Goal: Information Seeking & Learning: Find specific fact

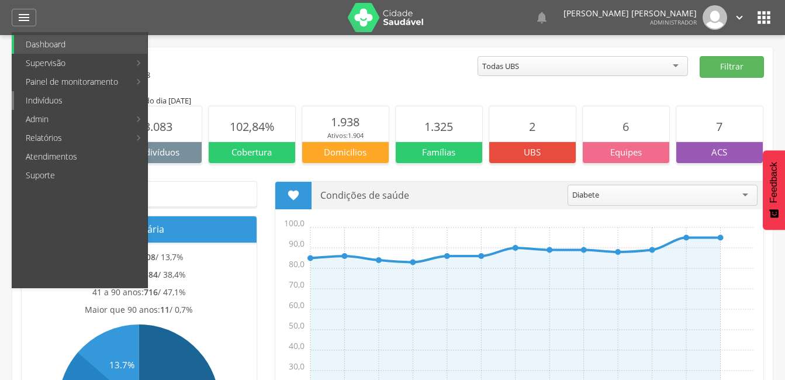
click at [65, 104] on link "Indivíduos" at bounding box center [80, 100] width 133 height 19
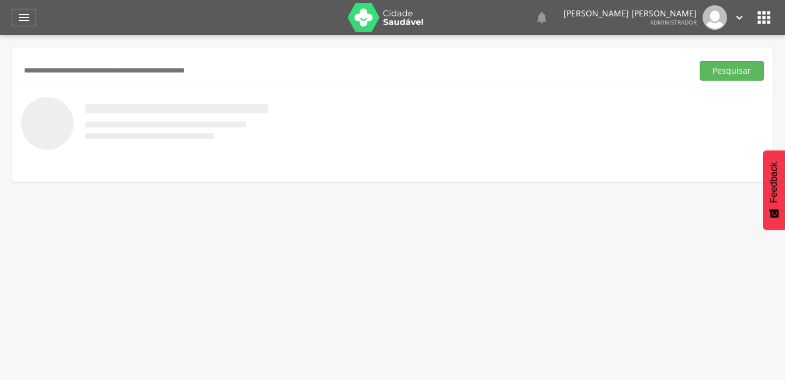
click at [84, 71] on input "text" at bounding box center [354, 71] width 667 height 20
click at [750, 77] on button "Pesquisar" at bounding box center [731, 71] width 64 height 20
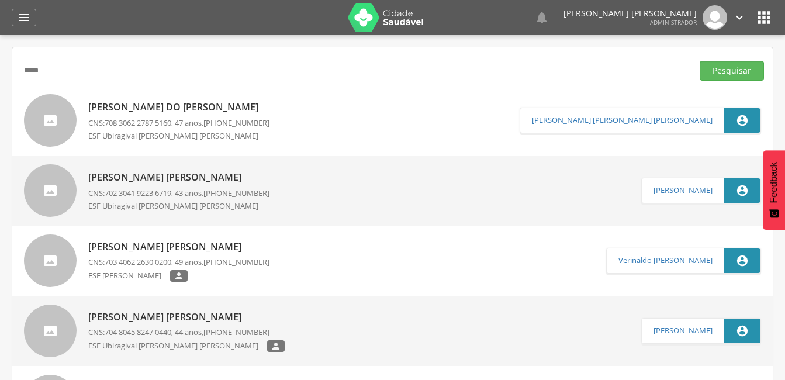
click at [60, 71] on input "*****" at bounding box center [354, 71] width 667 height 20
type input "*"
type input "**********"
click at [724, 70] on button "Pesquisar" at bounding box center [731, 71] width 64 height 20
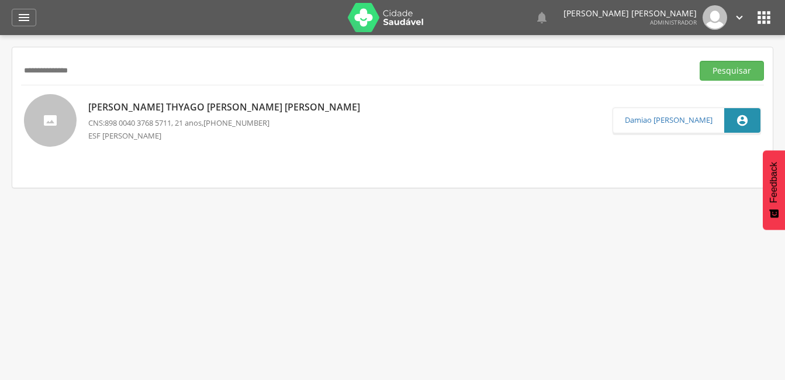
click at [212, 104] on p "[PERSON_NAME] Thyago [PERSON_NAME] [PERSON_NAME]" at bounding box center [227, 107] width 278 height 13
type input "**********"
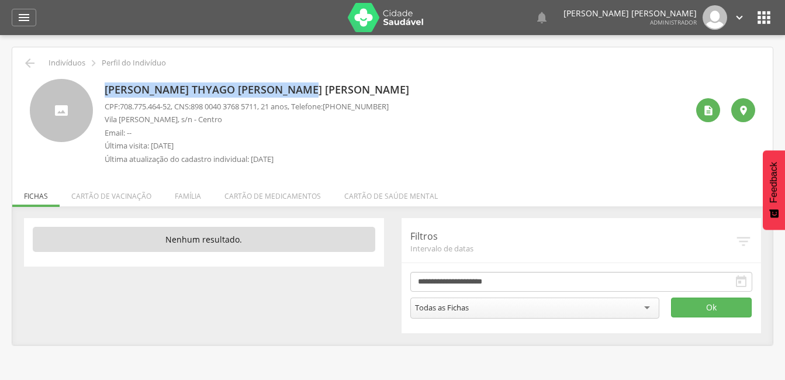
drag, startPoint x: 301, startPoint y: 83, endPoint x: 104, endPoint y: 84, distance: 196.9
click at [104, 84] on div "[PERSON_NAME] Thyago [PERSON_NAME] [PERSON_NAME] CPF: 708.775.464-52 , CNS: [PH…" at bounding box center [392, 125] width 725 height 92
copy p "[PERSON_NAME] Thyago [PERSON_NAME] [PERSON_NAME]"
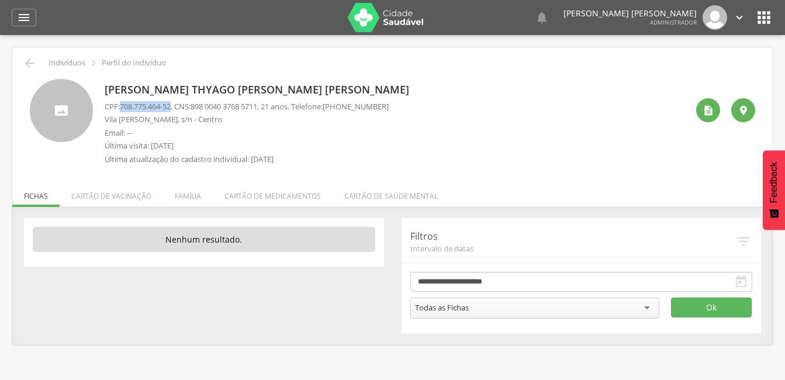
drag, startPoint x: 175, startPoint y: 106, endPoint x: 121, endPoint y: 108, distance: 54.4
click at [121, 108] on p "CPF: 708.775.464-52 , CNS: [PHONE_NUMBER] , 21 anos, Telefone: [PHONE_NUMBER]" at bounding box center [247, 106] width 284 height 11
copy span "708.775.464-52"
drag, startPoint x: 270, startPoint y: 103, endPoint x: 200, endPoint y: 101, distance: 69.6
click at [200, 101] on p "CPF: 708.775.464-52 , CNS: [PHONE_NUMBER] , 21 anos, Telefone: [PHONE_NUMBER]" at bounding box center [247, 106] width 284 height 11
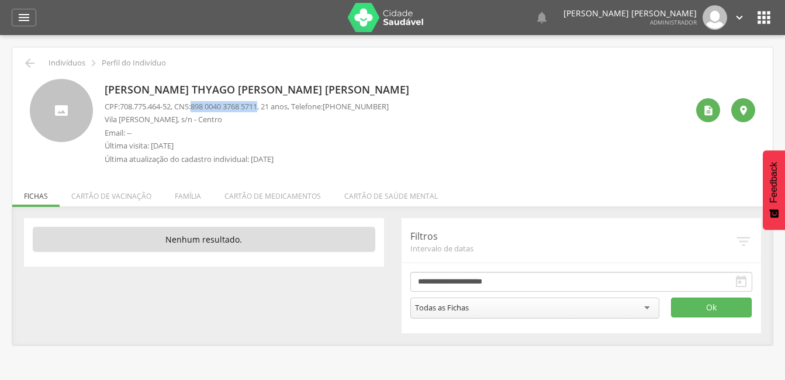
copy span "898 0040 3768 5711"
drag, startPoint x: 179, startPoint y: 120, endPoint x: 117, endPoint y: 120, distance: 61.4
click at [117, 120] on p "Vila [PERSON_NAME], s/n - Centro" at bounding box center [247, 119] width 284 height 11
copy p "[PERSON_NAME]"
click at [32, 8] on div " Dashboard Supervisão Produtividade Mapa da cidade Mapa de cobertura Ranking A…" at bounding box center [392, 17] width 761 height 35
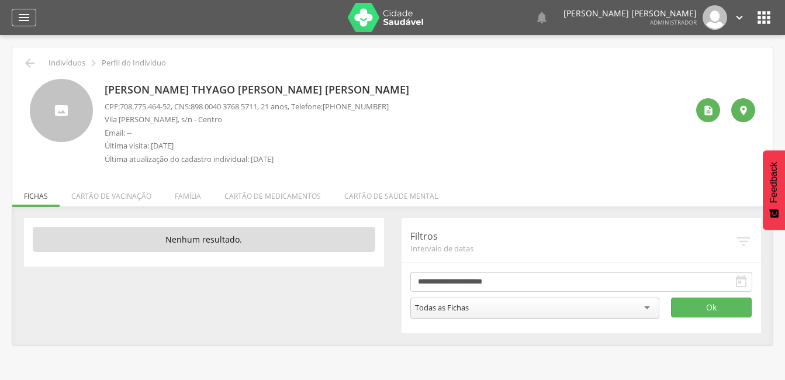
click at [23, 13] on icon "" at bounding box center [24, 18] width 14 height 14
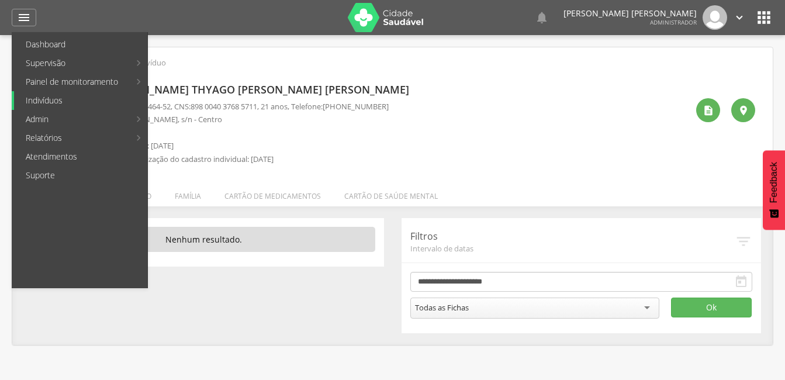
click at [77, 102] on link "Indivíduos" at bounding box center [80, 100] width 133 height 19
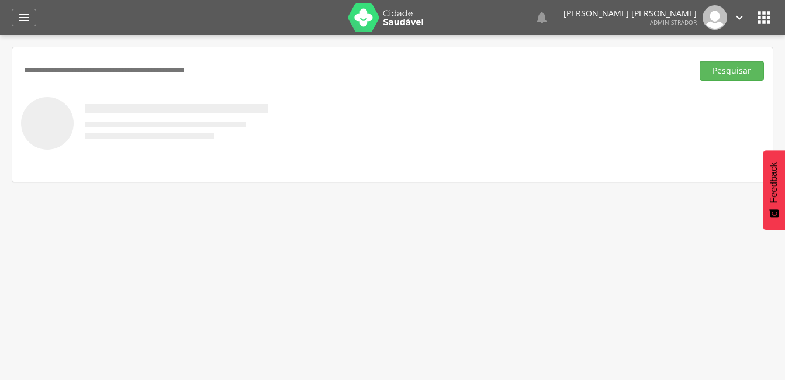
click at [65, 79] on input "text" at bounding box center [354, 71] width 667 height 20
type input "**********"
click at [735, 75] on button "Pesquisar" at bounding box center [731, 71] width 64 height 20
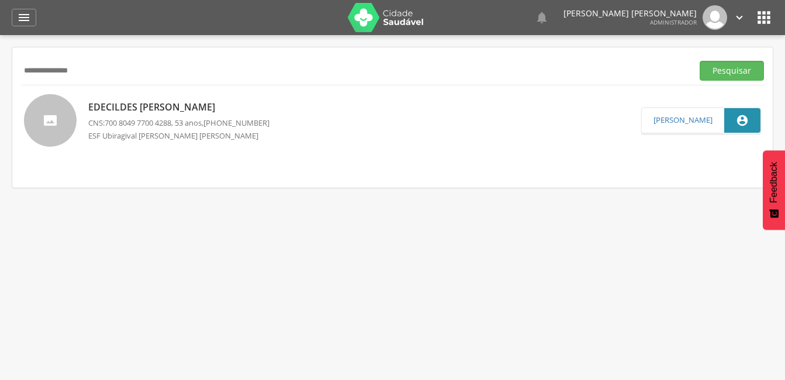
click at [206, 108] on p "Edecildes [PERSON_NAME]" at bounding box center [178, 107] width 181 height 13
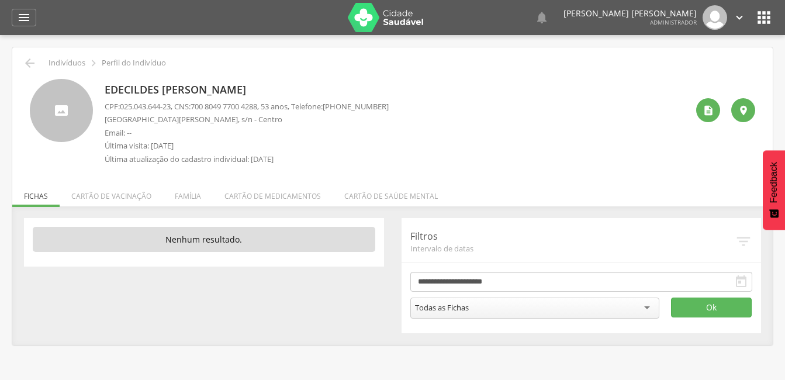
drag, startPoint x: 262, startPoint y: 85, endPoint x: 99, endPoint y: 83, distance: 163.0
click at [99, 83] on div "Edecildes [PERSON_NAME] CPF: 025.043.644-23 , CNS: [PHONE_NUMBER] , 53 anos, Te…" at bounding box center [392, 125] width 725 height 92
copy p "Edecildes [PERSON_NAME]"
drag, startPoint x: 175, startPoint y: 106, endPoint x: 120, endPoint y: 106, distance: 54.9
click at [120, 106] on p "CPF: 025.043.644-23 , CNS: [PHONE_NUMBER] , 53 anos, Telefone: [PHONE_NUMBER]" at bounding box center [247, 106] width 284 height 11
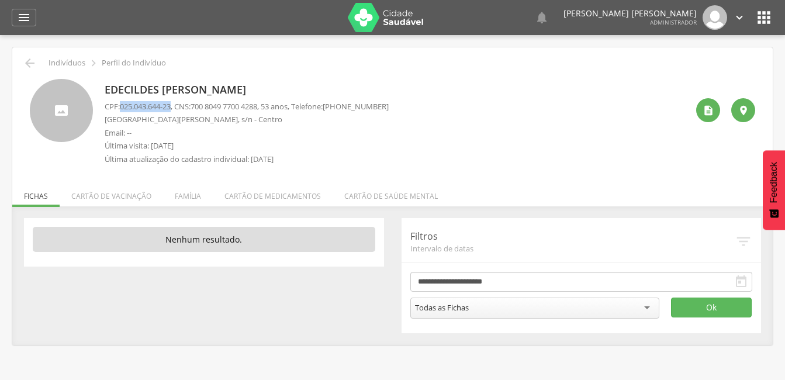
copy p "025.043.644-23"
drag, startPoint x: 268, startPoint y: 106, endPoint x: 198, endPoint y: 105, distance: 70.1
click at [198, 105] on p "CPF: 025.043.644-23 , CNS: [PHONE_NUMBER] , 53 anos, Telefone: [PHONE_NUMBER]" at bounding box center [247, 106] width 284 height 11
copy span "700 8049 7700 4288"
drag, startPoint x: 174, startPoint y: 119, endPoint x: 120, endPoint y: 120, distance: 54.4
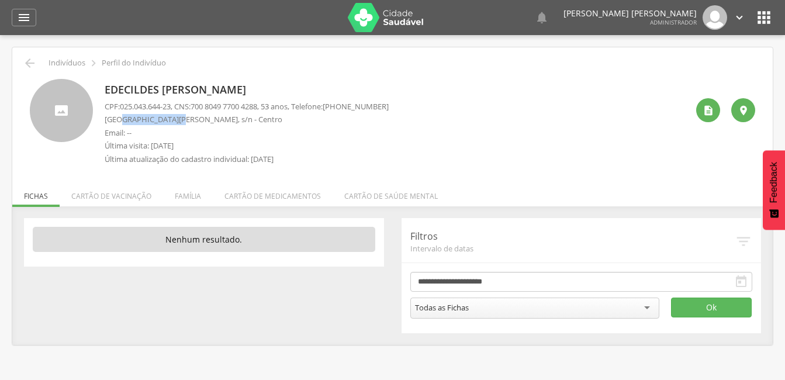
click at [120, 120] on p "[GEOGRAPHIC_DATA][PERSON_NAME], s/n - Centro" at bounding box center [247, 119] width 284 height 11
copy p "[PERSON_NAME]"
click at [14, 9] on div "" at bounding box center [24, 18] width 25 height 18
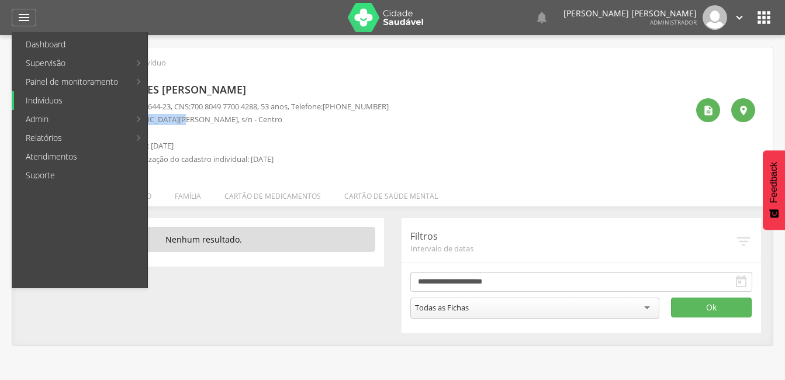
click at [61, 101] on link "Indivíduos" at bounding box center [80, 100] width 133 height 19
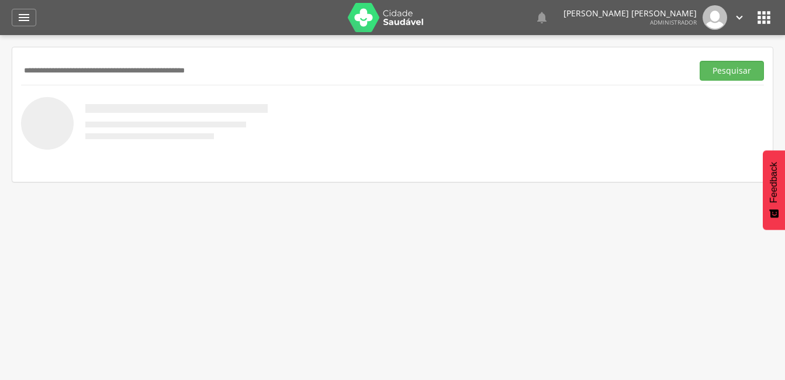
click at [99, 75] on input "text" at bounding box center [354, 71] width 667 height 20
type input "**********"
click at [719, 76] on button "Pesquisar" at bounding box center [731, 71] width 64 height 20
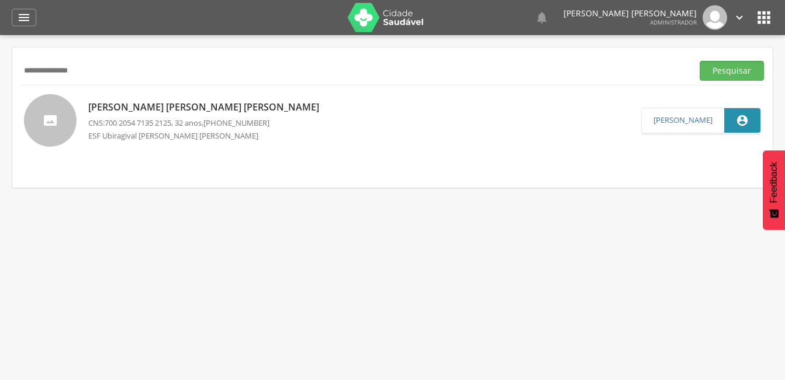
click at [206, 102] on p "[PERSON_NAME] [PERSON_NAME] [PERSON_NAME]" at bounding box center [206, 107] width 237 height 13
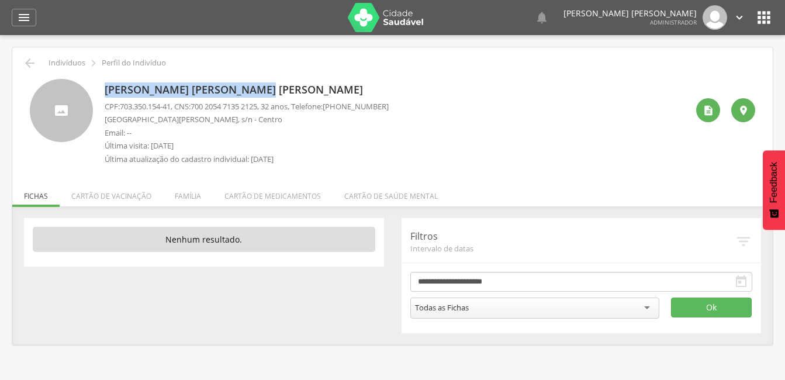
drag, startPoint x: 268, startPoint y: 89, endPoint x: 105, endPoint y: 95, distance: 162.5
click at [105, 95] on p "[PERSON_NAME] [PERSON_NAME] [PERSON_NAME]" at bounding box center [247, 89] width 284 height 15
copy p "[PERSON_NAME] [PERSON_NAME] [PERSON_NAME]"
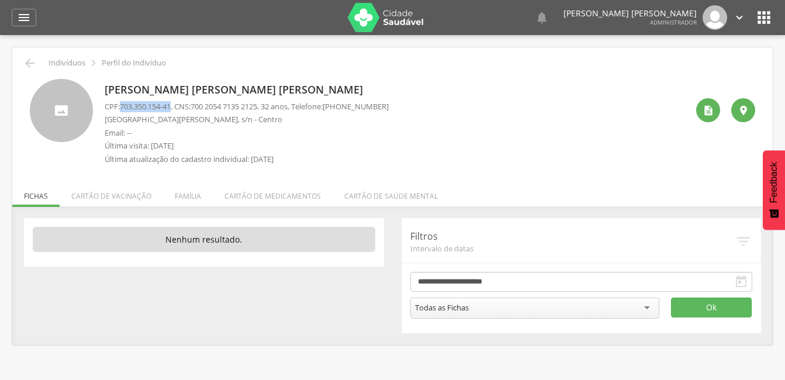
drag, startPoint x: 175, startPoint y: 104, endPoint x: 122, endPoint y: 105, distance: 53.2
click at [122, 105] on span "703.350.154-41" at bounding box center [145, 106] width 51 height 11
copy span "703.350.154-41"
drag, startPoint x: 269, startPoint y: 106, endPoint x: 199, endPoint y: 106, distance: 70.1
click at [199, 106] on span "700 2054 7135 2125" at bounding box center [223, 106] width 67 height 11
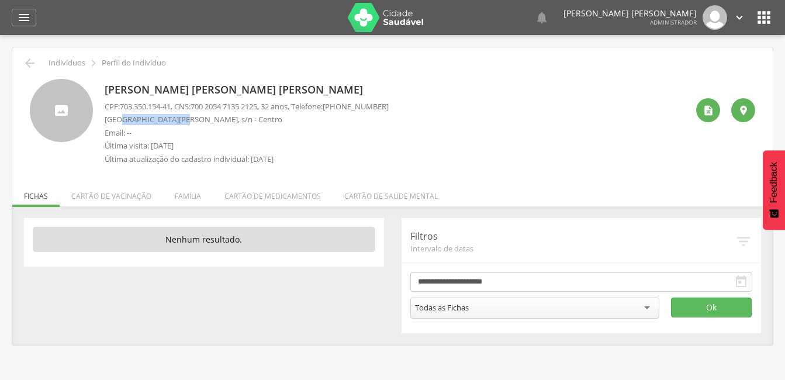
drag, startPoint x: 179, startPoint y: 119, endPoint x: 119, endPoint y: 122, distance: 60.3
click at [119, 122] on p "[GEOGRAPHIC_DATA][PERSON_NAME], s/n - Centro" at bounding box center [247, 119] width 284 height 11
click at [25, 18] on icon "" at bounding box center [24, 18] width 14 height 14
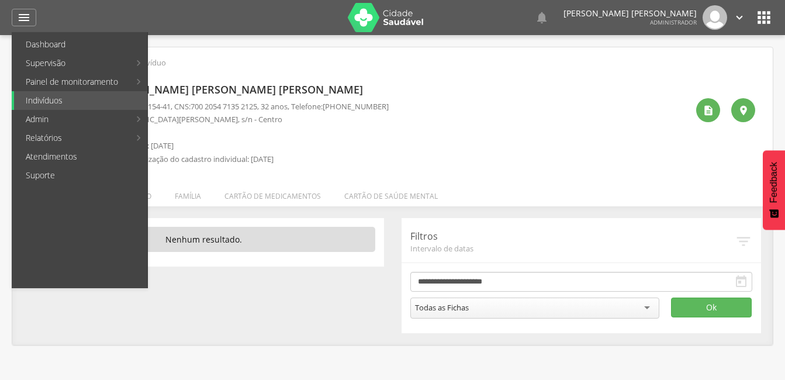
click at [608, 99] on div "[PERSON_NAME] [PERSON_NAME] [PERSON_NAME] CPF: 703.350.154-41 , CNS: [PHONE_NUM…" at bounding box center [396, 125] width 583 height 92
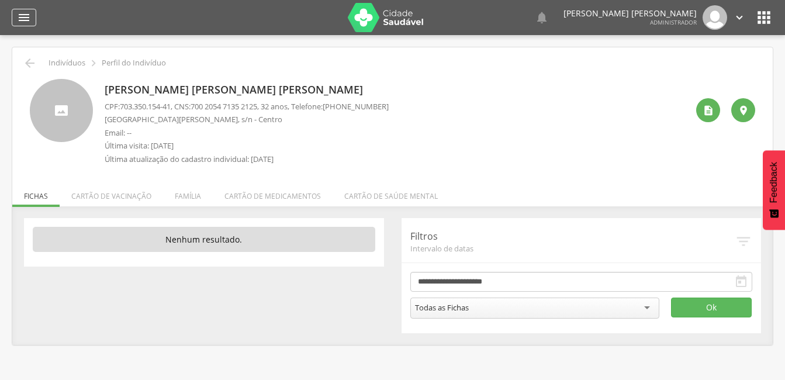
click at [23, 19] on icon "" at bounding box center [24, 18] width 14 height 14
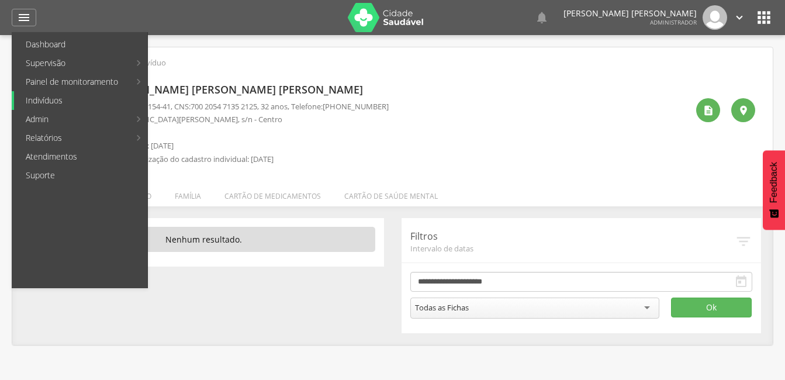
click at [57, 98] on link "Indivíduos" at bounding box center [80, 100] width 133 height 19
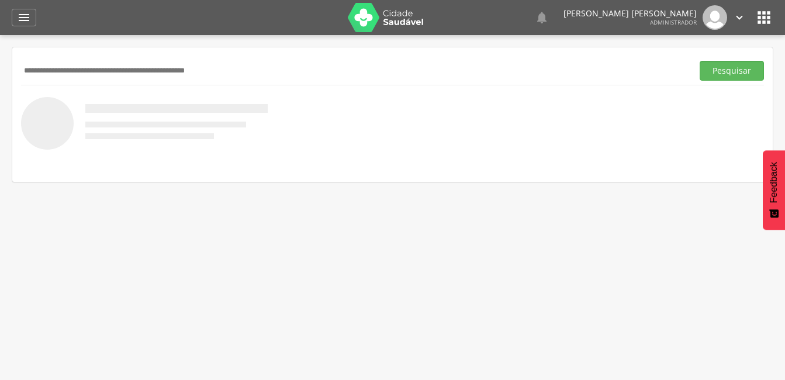
click at [117, 66] on input "text" at bounding box center [354, 71] width 667 height 20
type input "**********"
click at [736, 67] on button "Pesquisar" at bounding box center [731, 71] width 64 height 20
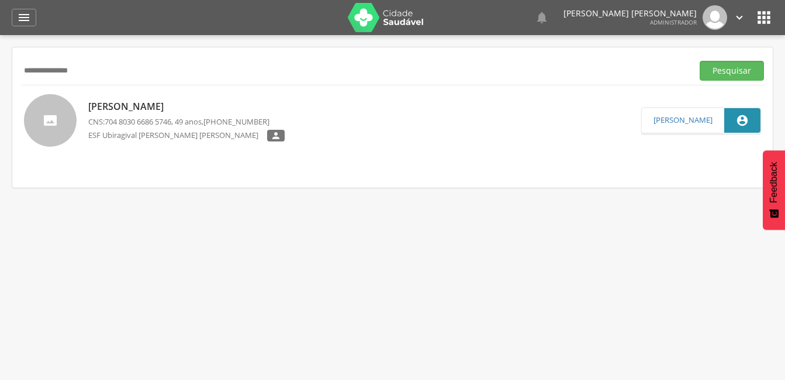
click at [194, 106] on p "[PERSON_NAME]" at bounding box center [186, 106] width 196 height 13
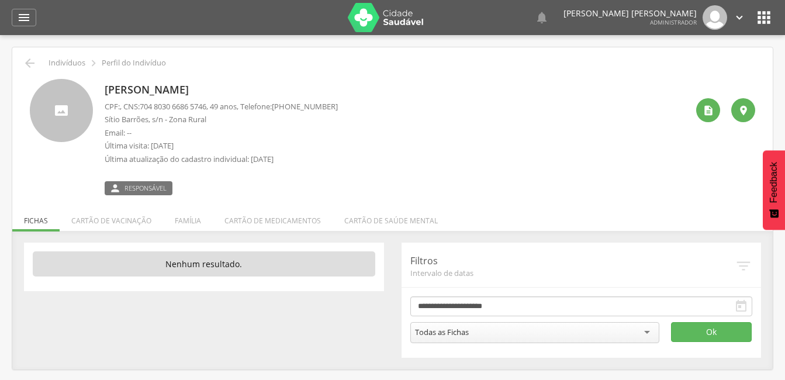
drag, startPoint x: 255, startPoint y: 88, endPoint x: 313, endPoint y: 92, distance: 58.0
click at [313, 92] on p "[PERSON_NAME]" at bounding box center [221, 89] width 233 height 15
drag, startPoint x: 313, startPoint y: 92, endPoint x: 291, endPoint y: 85, distance: 23.3
click at [291, 85] on p "[PERSON_NAME]" at bounding box center [221, 89] width 233 height 15
drag, startPoint x: 274, startPoint y: 90, endPoint x: 92, endPoint y: 92, distance: 182.3
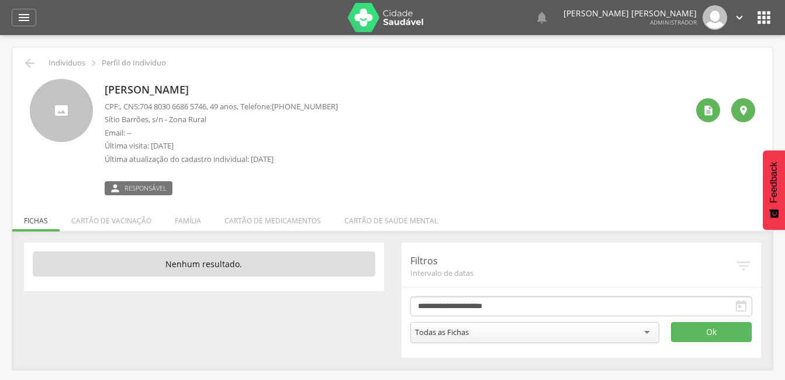
click at [92, 92] on div "[PERSON_NAME] CPF: , CNS: [PHONE_NUMBER] , 49 anos, Telefone: [PHONE_NUMBER] Sí…" at bounding box center [392, 137] width 725 height 116
click at [24, 19] on icon "" at bounding box center [24, 18] width 14 height 14
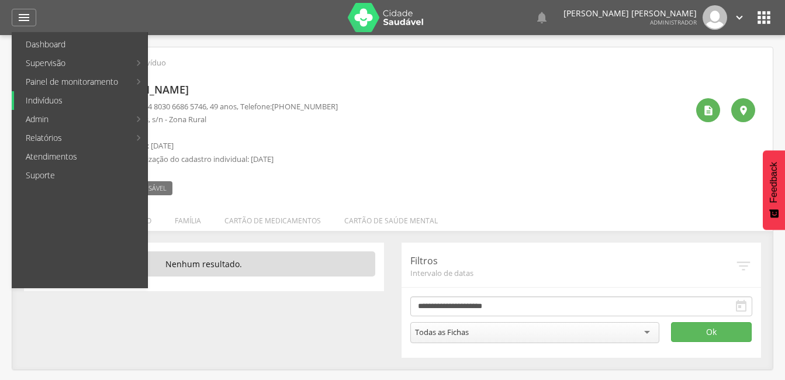
click at [48, 97] on link "Indivíduos" at bounding box center [80, 100] width 133 height 19
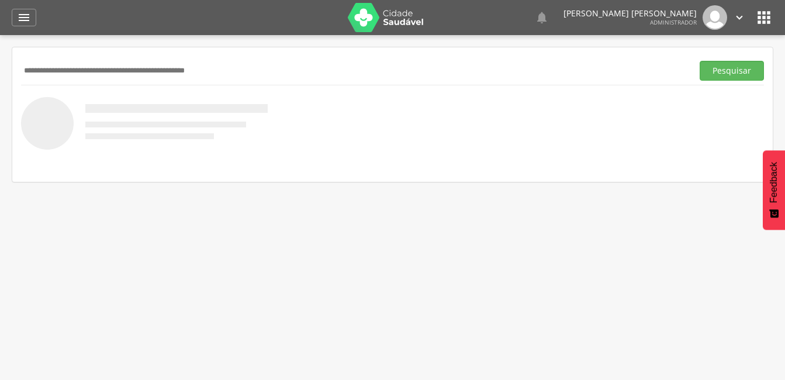
click at [73, 69] on input "text" at bounding box center [354, 71] width 667 height 20
click at [722, 61] on button "Pesquisar" at bounding box center [731, 71] width 64 height 20
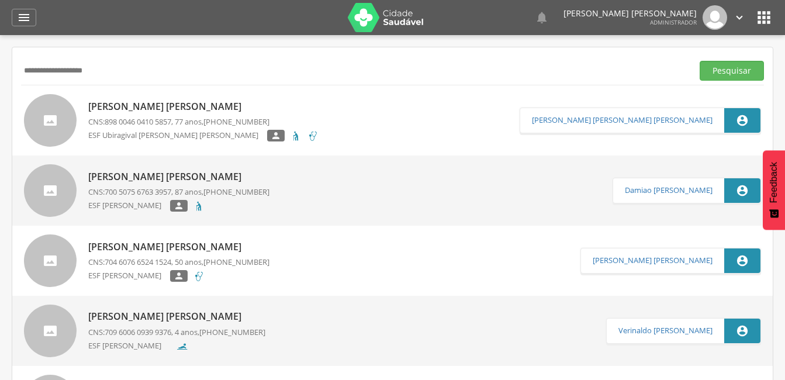
click at [109, 69] on input "**********" at bounding box center [354, 71] width 667 height 20
type input "*"
click at [727, 76] on button "Pesquisar" at bounding box center [731, 71] width 64 height 20
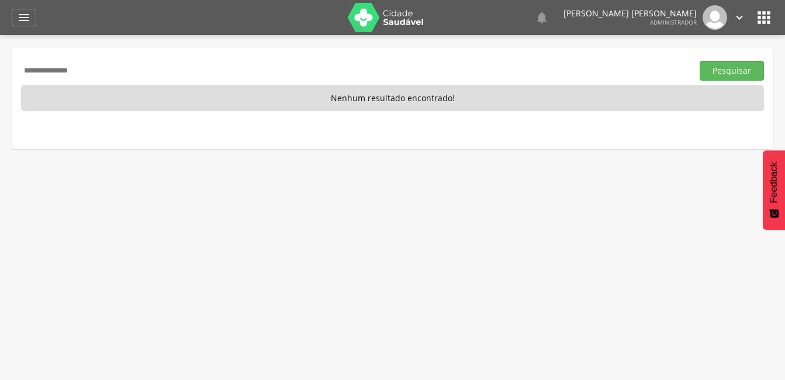
click at [106, 66] on input "**********" at bounding box center [354, 71] width 667 height 20
type input "*"
click at [115, 75] on input "text" at bounding box center [354, 71] width 667 height 20
type input "**********"
click at [730, 67] on button "Pesquisar" at bounding box center [731, 71] width 64 height 20
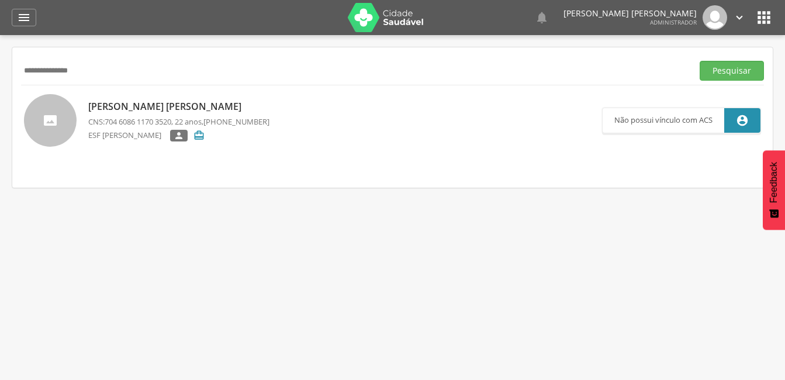
click at [227, 103] on p "[PERSON_NAME] [PERSON_NAME]" at bounding box center [178, 106] width 181 height 13
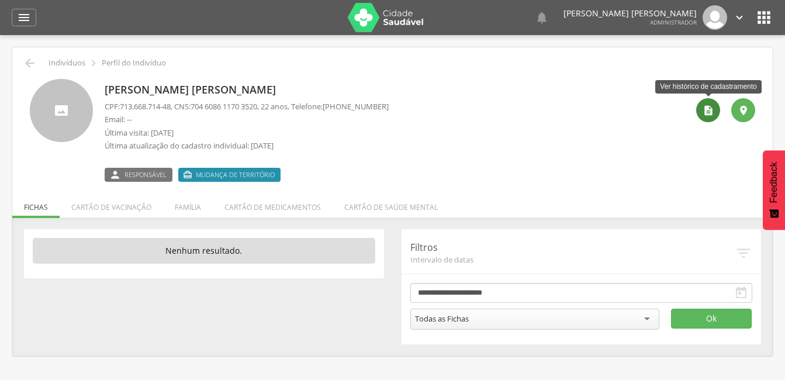
click at [707, 112] on icon "" at bounding box center [708, 111] width 12 height 12
